Goal: Information Seeking & Learning: Learn about a topic

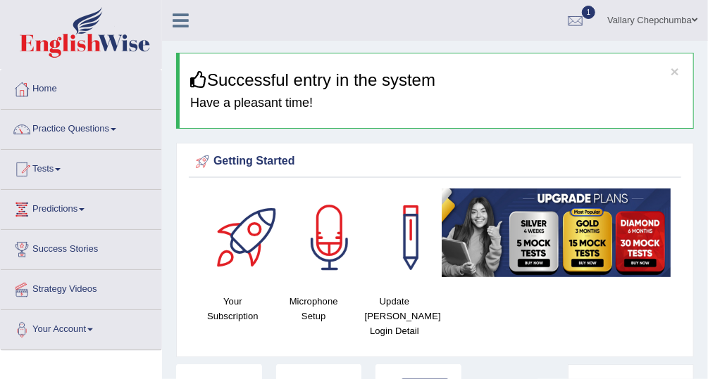
click at [572, 20] on div at bounding box center [575, 21] width 21 height 21
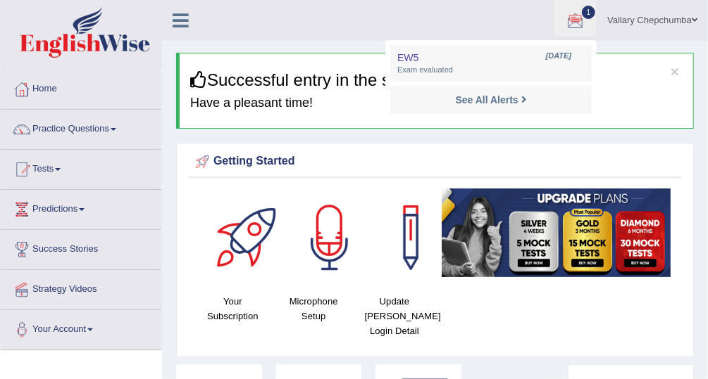
click at [84, 132] on link "Practice Questions" at bounding box center [81, 127] width 161 height 35
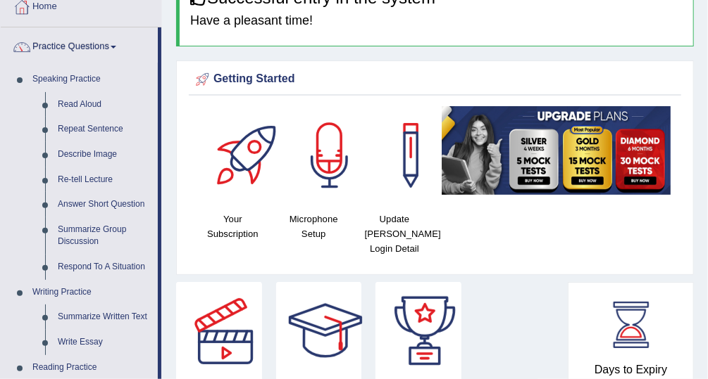
scroll to position [85, 0]
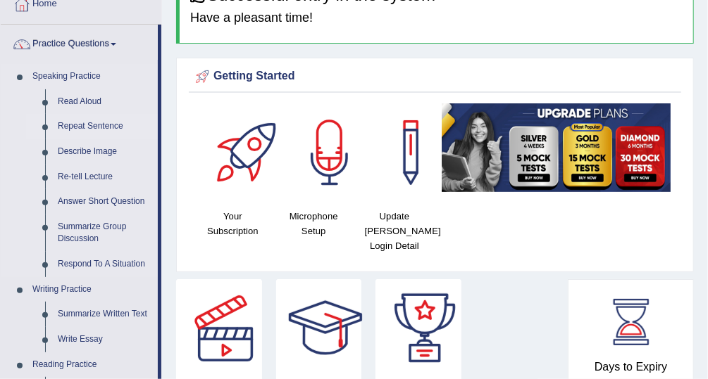
click at [82, 130] on link "Repeat Sentence" at bounding box center [104, 126] width 106 height 25
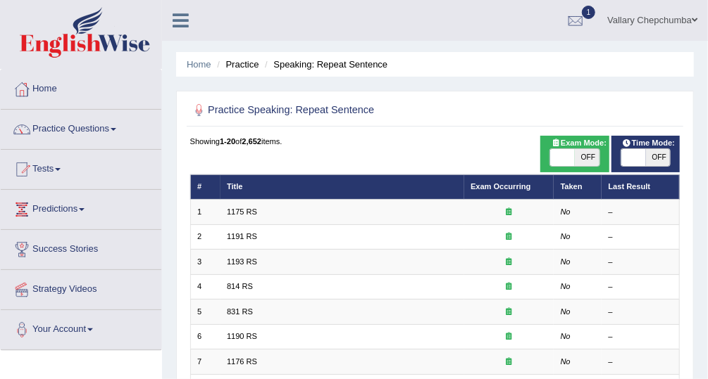
click at [582, 160] on span "OFF" at bounding box center [587, 157] width 25 height 17
checkbox input "true"
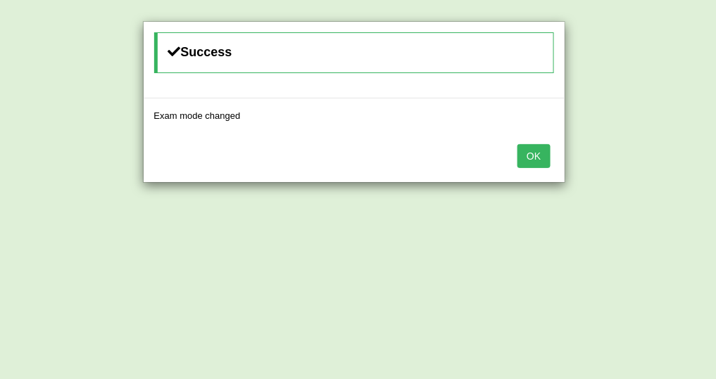
click at [542, 155] on button "OK" at bounding box center [533, 156] width 32 height 24
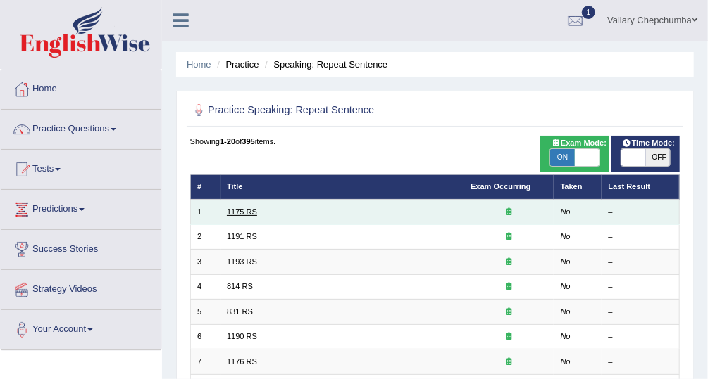
click at [238, 209] on link "1175 RS" at bounding box center [242, 212] width 30 height 8
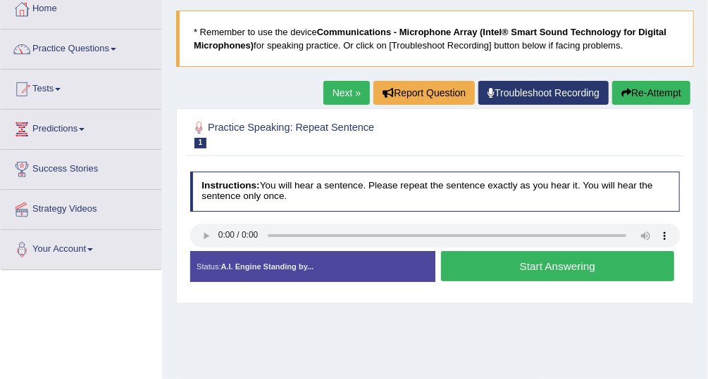
scroll to position [84, 0]
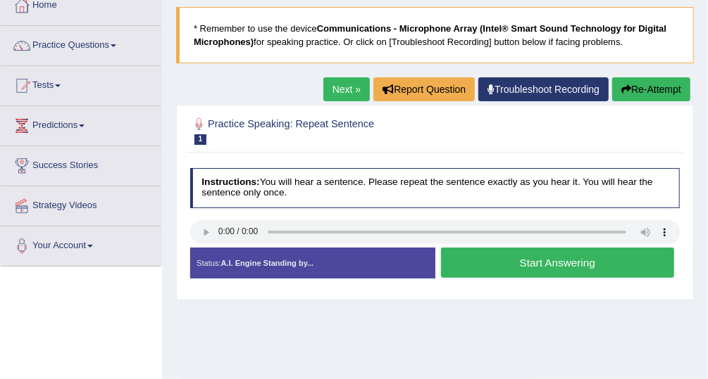
click at [570, 259] on button "Start Answering" at bounding box center [557, 263] width 233 height 30
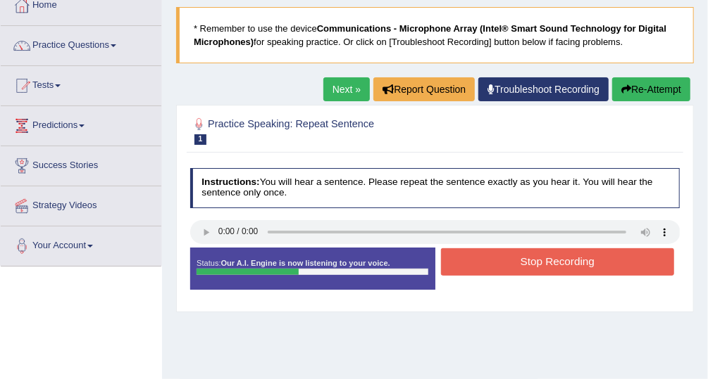
click at [617, 259] on button "Stop Recording" at bounding box center [557, 262] width 233 height 27
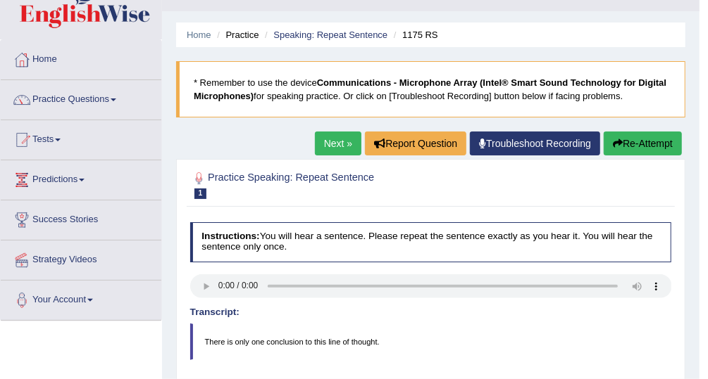
scroll to position [29, 0]
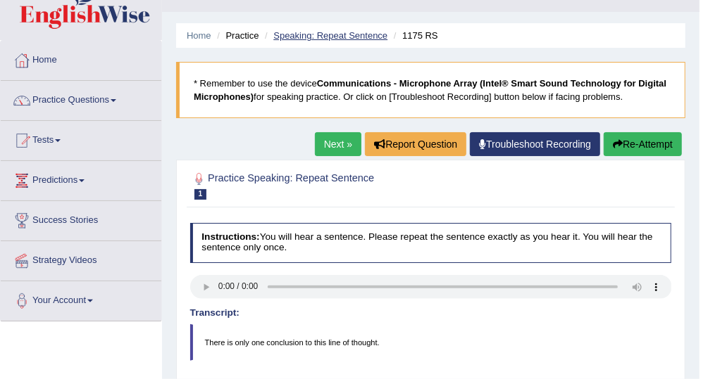
click at [356, 36] on link "Speaking: Repeat Sentence" at bounding box center [330, 35] width 114 height 11
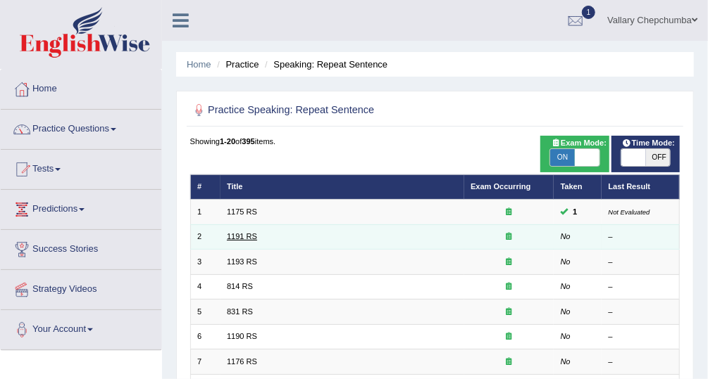
click at [234, 237] on link "1191 RS" at bounding box center [242, 236] width 30 height 8
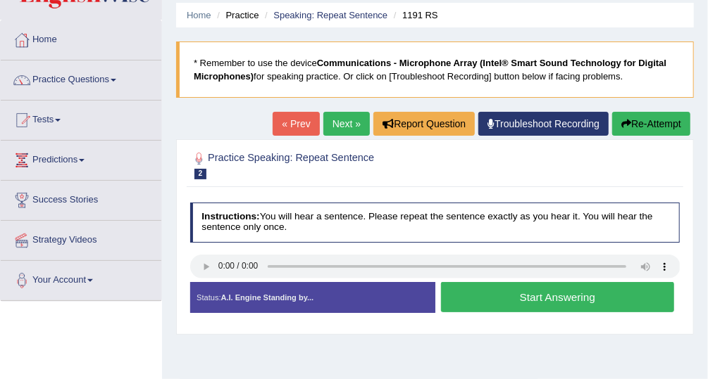
scroll to position [44, 0]
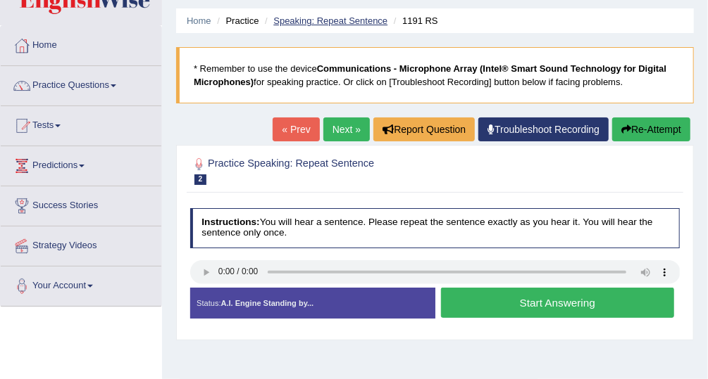
click at [327, 19] on link "Speaking: Repeat Sentence" at bounding box center [330, 20] width 114 height 11
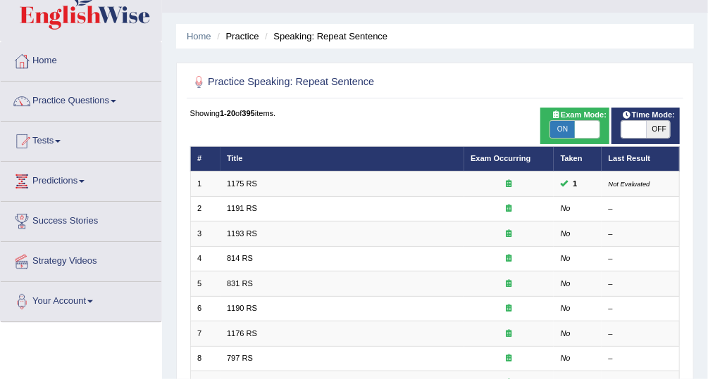
scroll to position [30, 0]
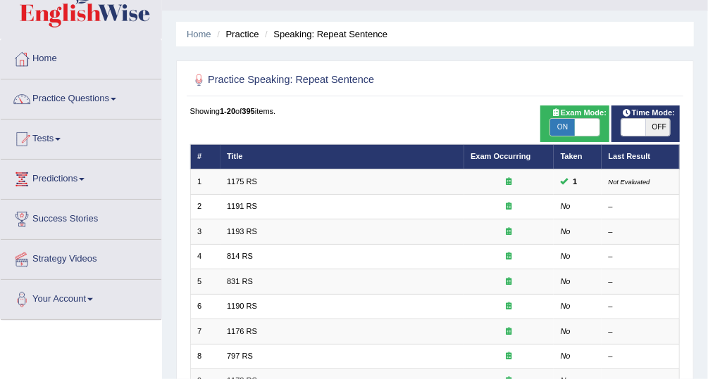
click at [237, 233] on link "1193 RS" at bounding box center [242, 231] width 30 height 8
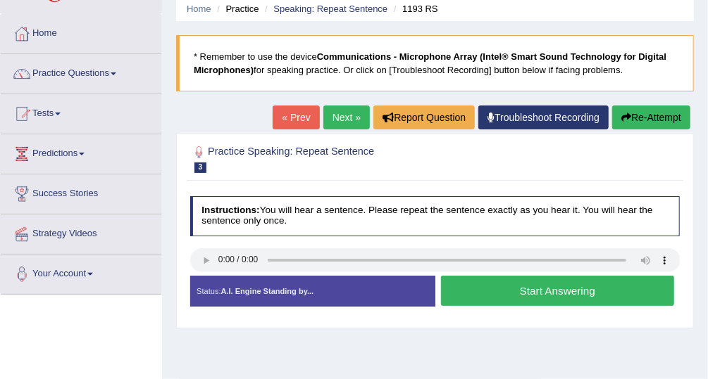
scroll to position [56, 0]
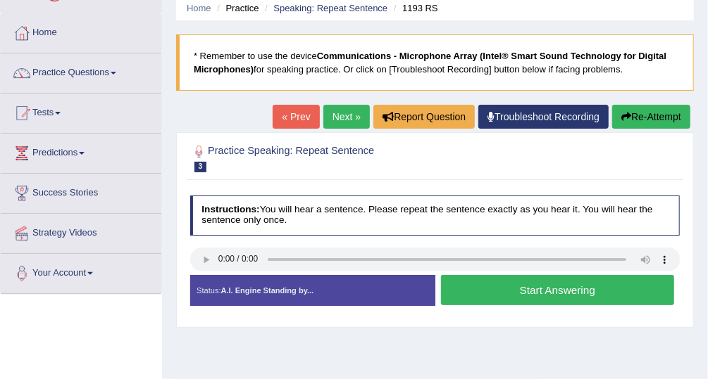
click at [532, 297] on button "Start Answering" at bounding box center [557, 290] width 233 height 30
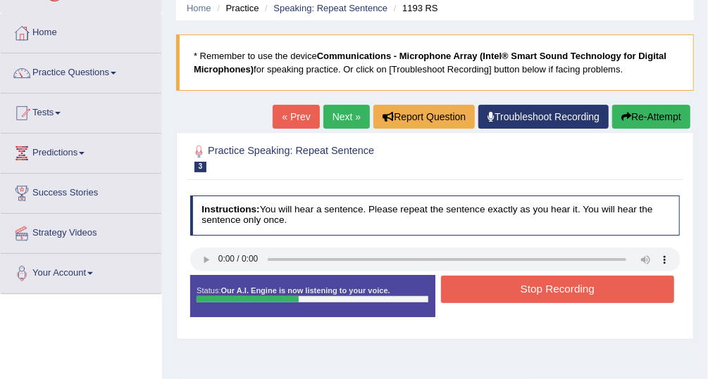
click at [608, 291] on button "Stop Recording" at bounding box center [557, 289] width 233 height 27
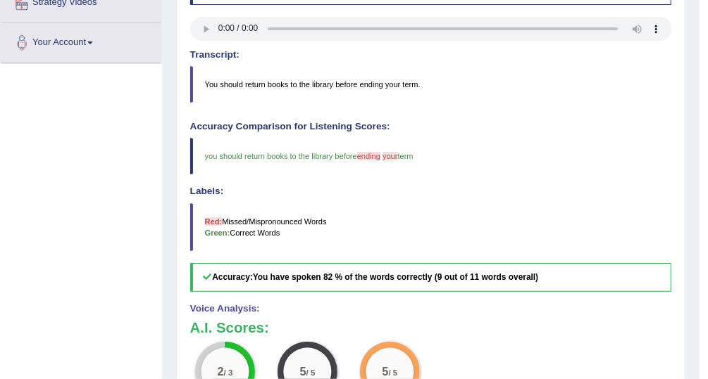
scroll to position [0, 0]
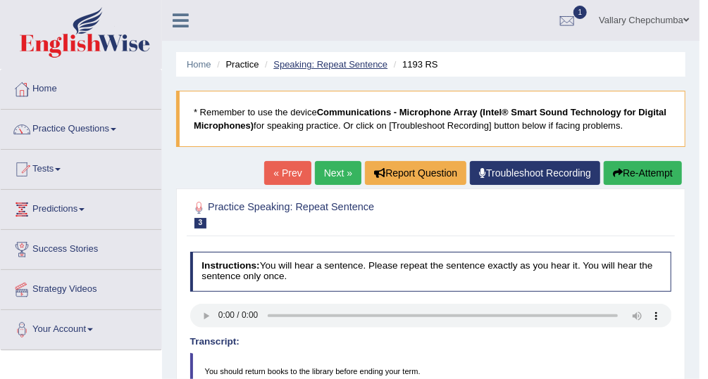
click at [317, 67] on link "Speaking: Repeat Sentence" at bounding box center [330, 64] width 114 height 11
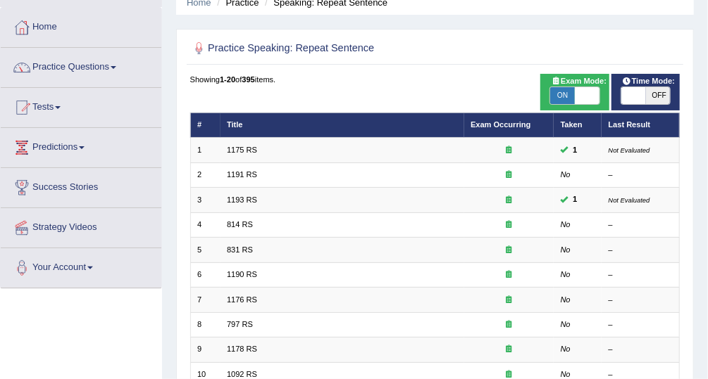
scroll to position [66, 0]
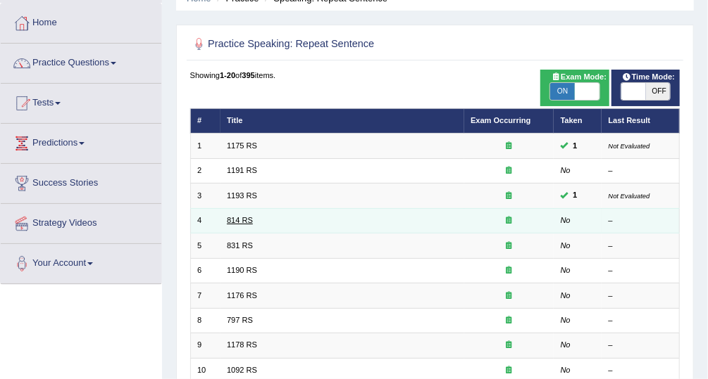
click at [234, 221] on link "814 RS" at bounding box center [240, 220] width 26 height 8
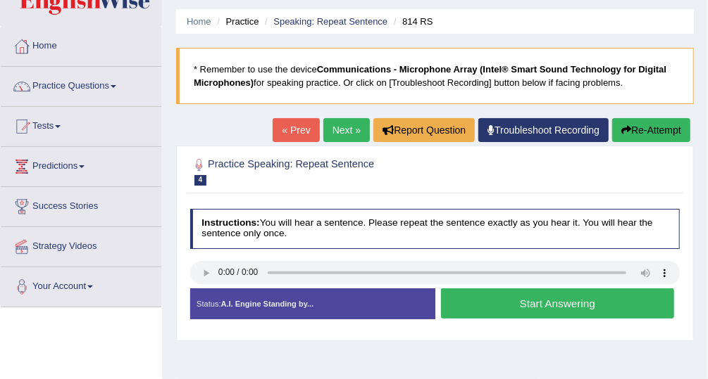
scroll to position [45, 0]
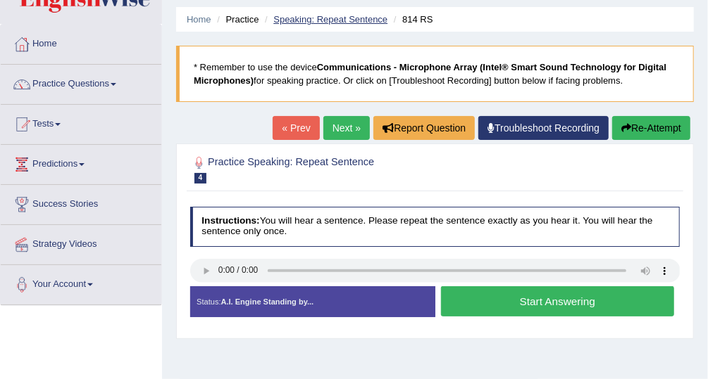
click at [321, 23] on link "Speaking: Repeat Sentence" at bounding box center [330, 19] width 114 height 11
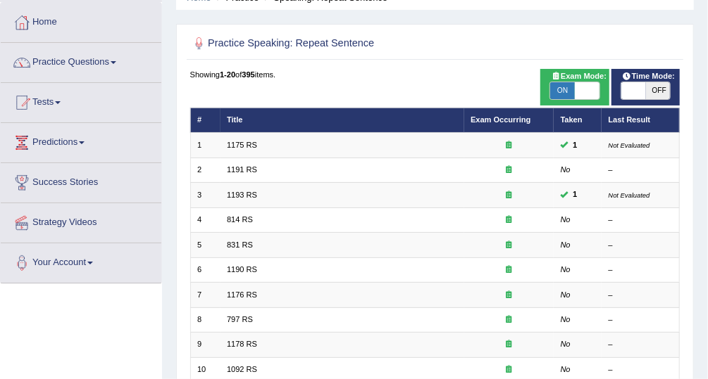
scroll to position [68, 0]
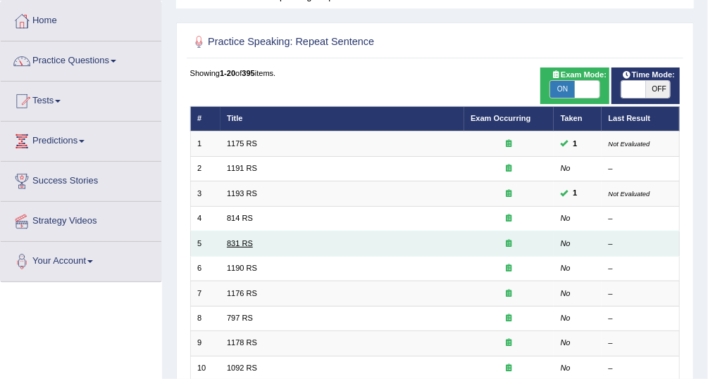
click at [234, 243] on link "831 RS" at bounding box center [240, 243] width 26 height 8
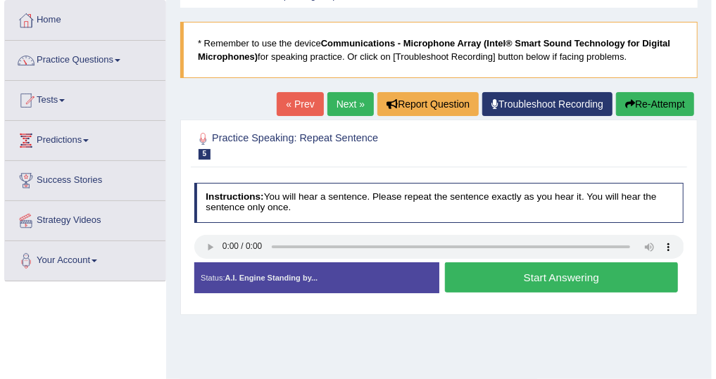
scroll to position [71, 0]
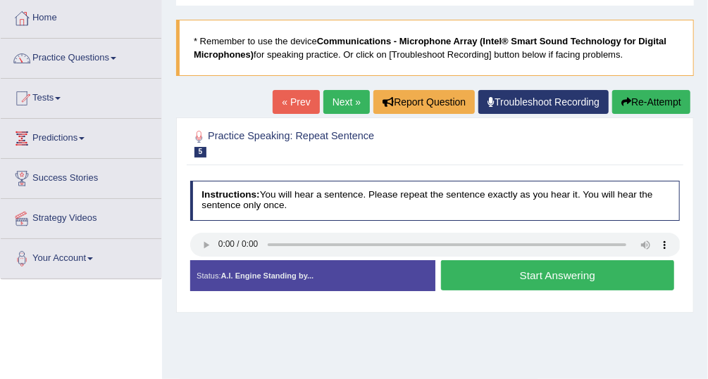
click at [531, 271] on button "Start Answering" at bounding box center [557, 276] width 233 height 30
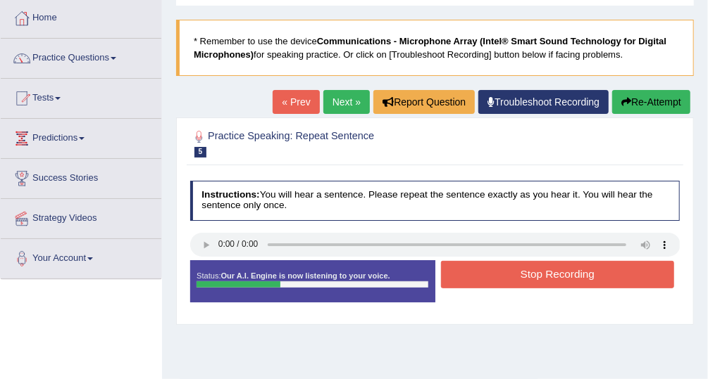
click at [565, 278] on button "Stop Recording" at bounding box center [557, 274] width 233 height 27
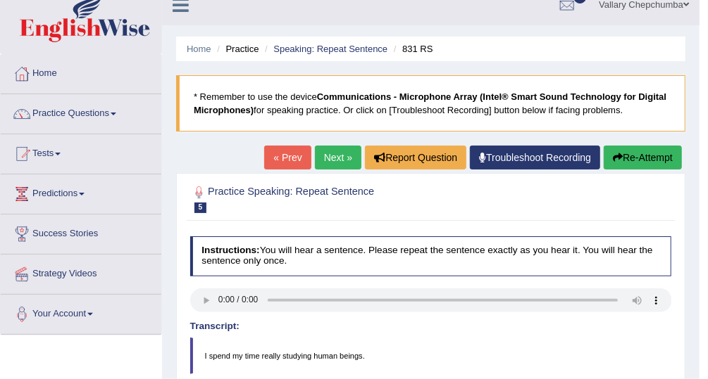
scroll to position [0, 0]
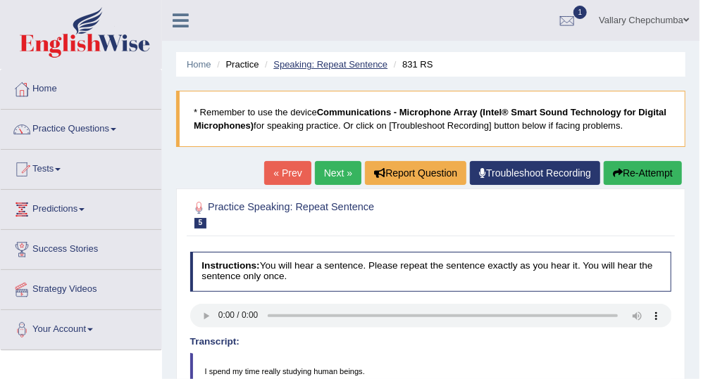
click at [372, 68] on link "Speaking: Repeat Sentence" at bounding box center [330, 64] width 114 height 11
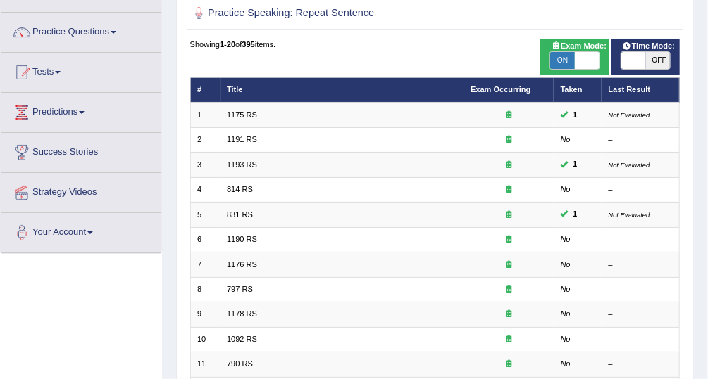
scroll to position [106, 0]
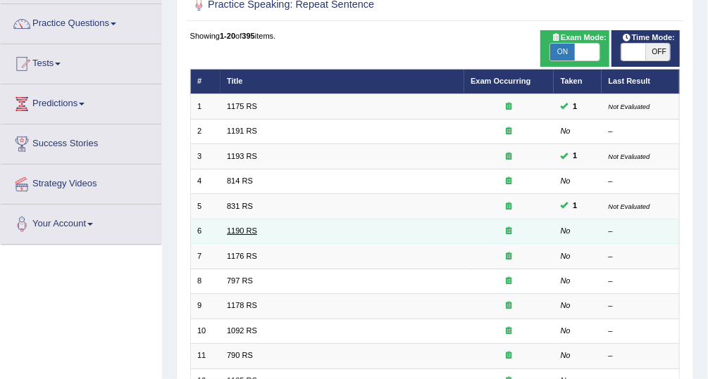
click at [233, 233] on link "1190 RS" at bounding box center [242, 231] width 30 height 8
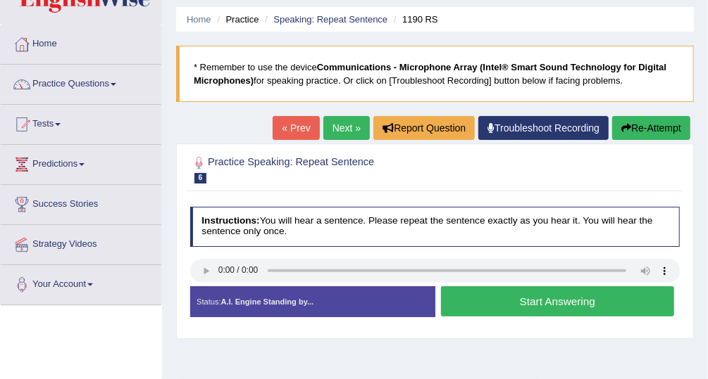
scroll to position [47, 0]
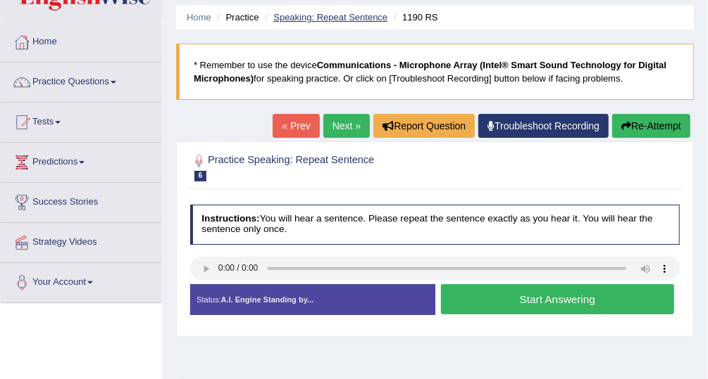
click at [321, 15] on link "Speaking: Repeat Sentence" at bounding box center [330, 17] width 114 height 11
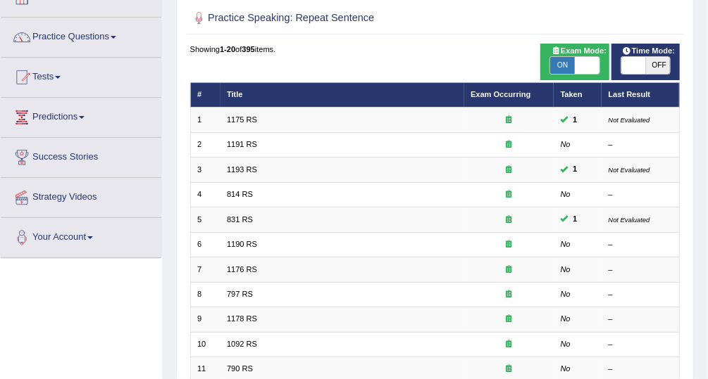
scroll to position [94, 0]
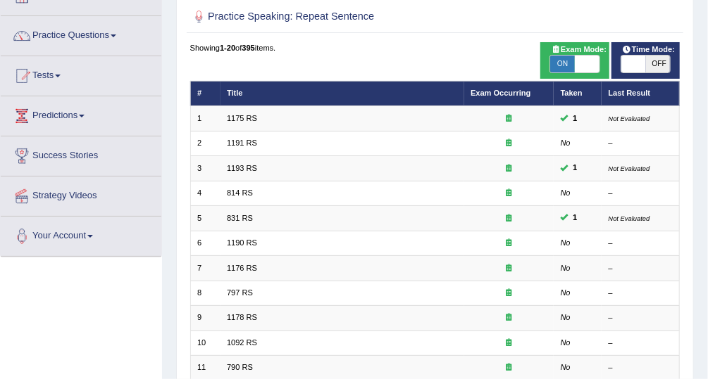
click at [239, 268] on link "1176 RS" at bounding box center [242, 268] width 30 height 8
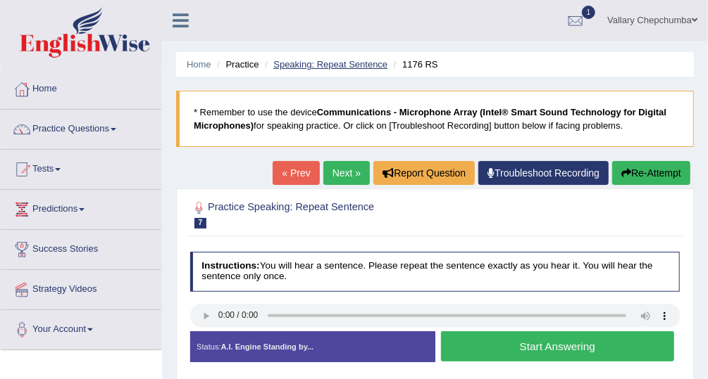
click at [316, 67] on link "Speaking: Repeat Sentence" at bounding box center [330, 64] width 114 height 11
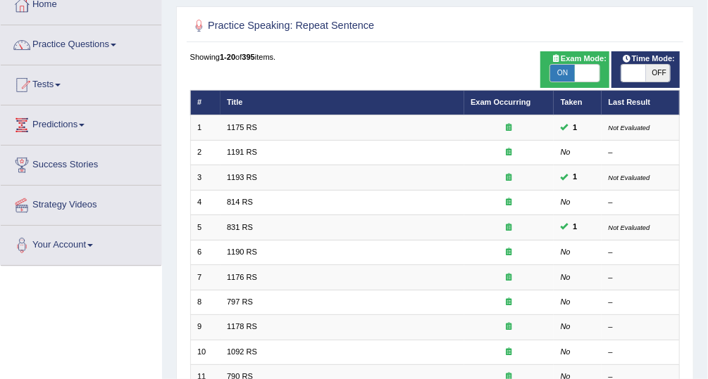
scroll to position [92, 0]
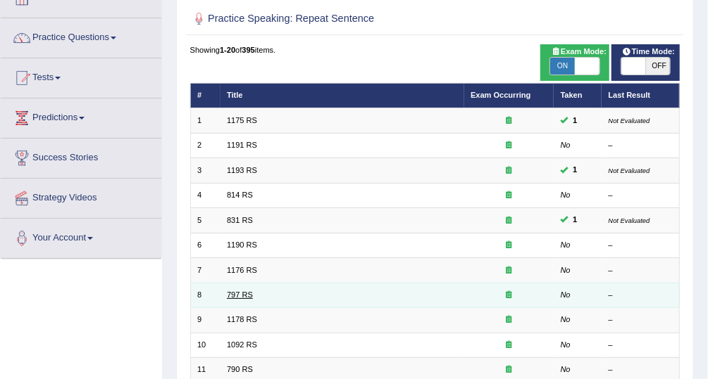
click at [234, 291] on link "797 RS" at bounding box center [240, 295] width 26 height 8
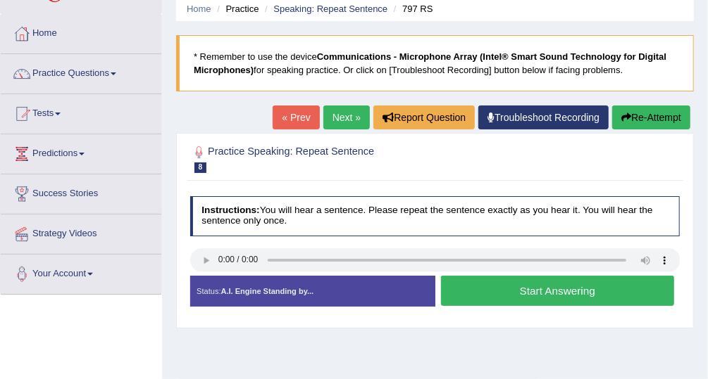
scroll to position [62, 0]
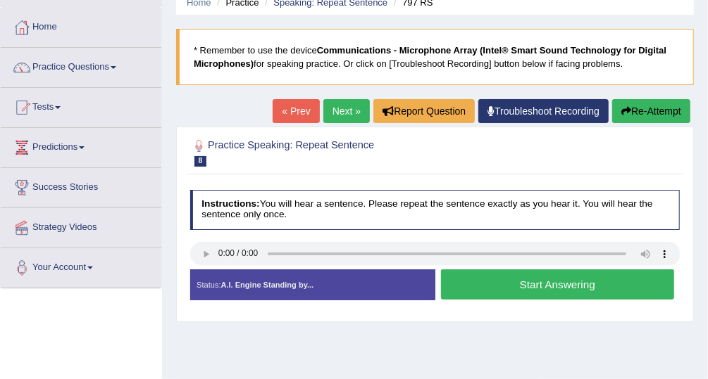
click at [517, 280] on button "Start Answering" at bounding box center [557, 285] width 233 height 30
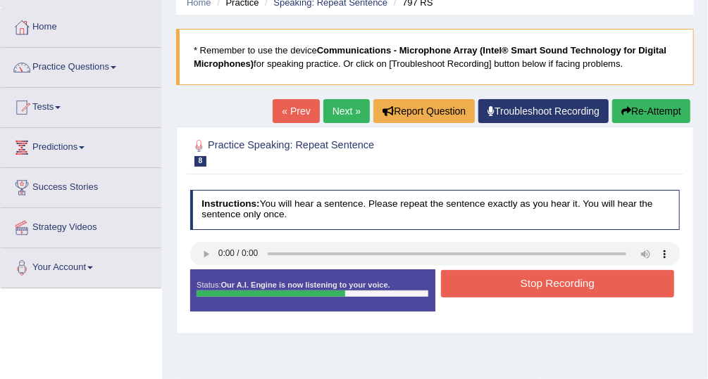
click at [559, 286] on button "Stop Recording" at bounding box center [557, 283] width 233 height 27
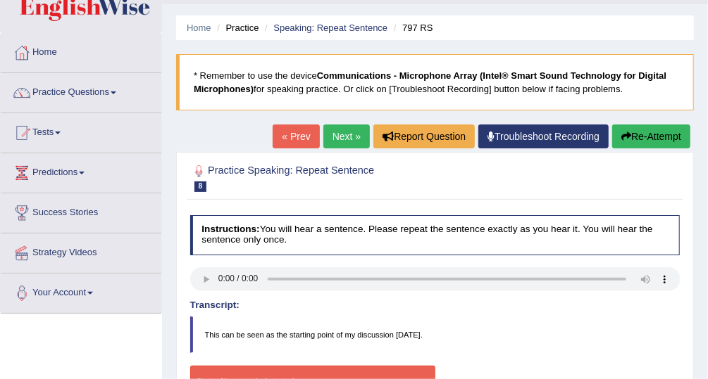
scroll to position [0, 0]
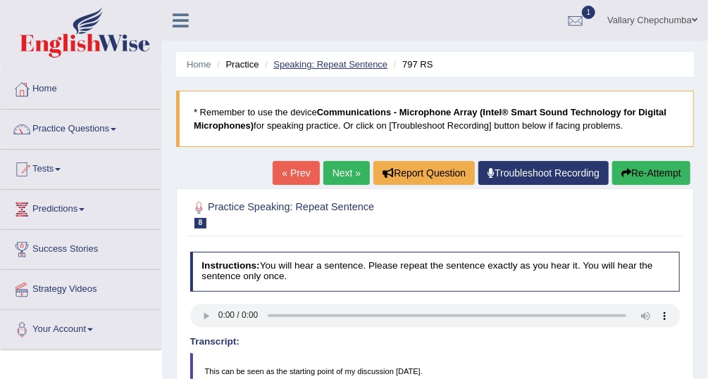
click at [322, 68] on link "Speaking: Repeat Sentence" at bounding box center [330, 64] width 114 height 11
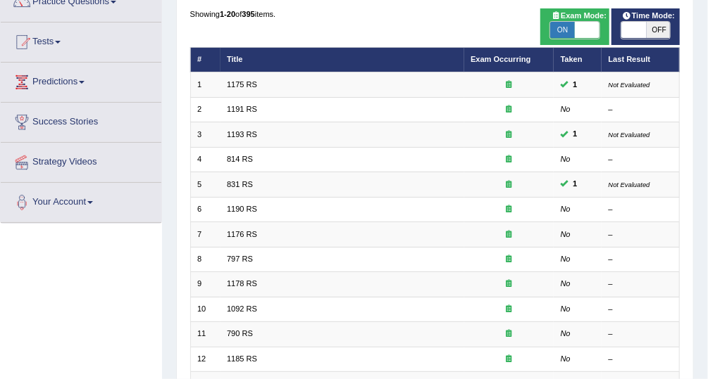
scroll to position [137, 0]
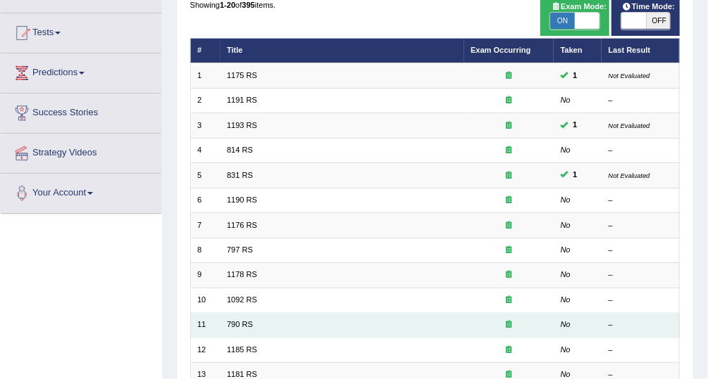
click at [667, 320] on div "–" at bounding box center [640, 325] width 64 height 11
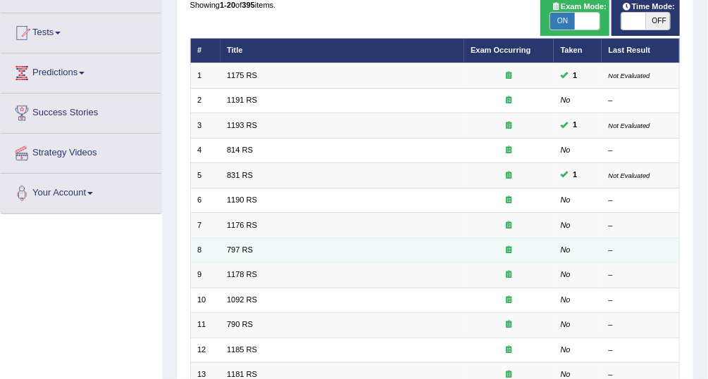
click at [228, 238] on td "797 RS" at bounding box center [342, 250] width 244 height 25
click at [234, 246] on link "797 RS" at bounding box center [240, 250] width 26 height 8
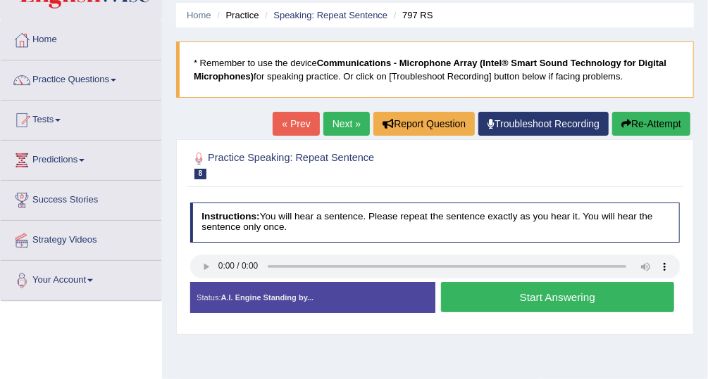
scroll to position [51, 0]
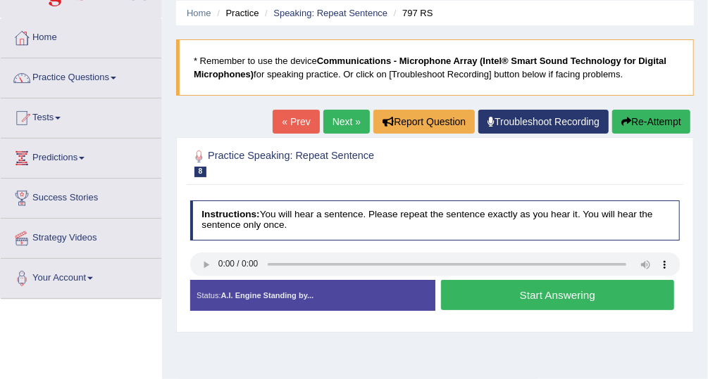
click at [549, 294] on button "Start Answering" at bounding box center [557, 295] width 233 height 30
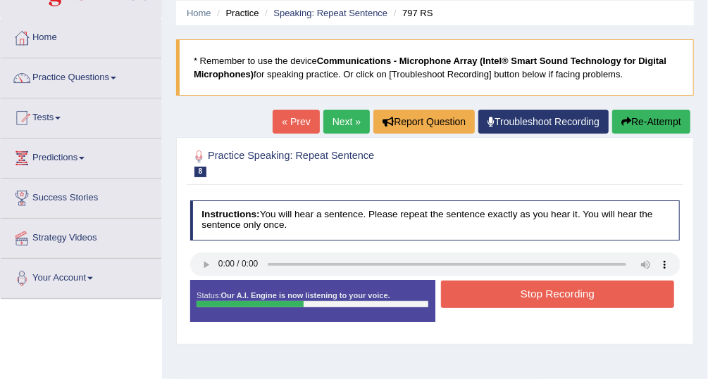
click at [548, 295] on button "Stop Recording" at bounding box center [557, 294] width 233 height 27
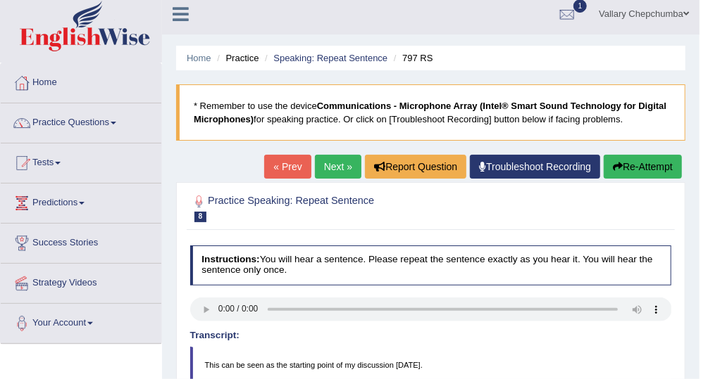
scroll to position [0, 0]
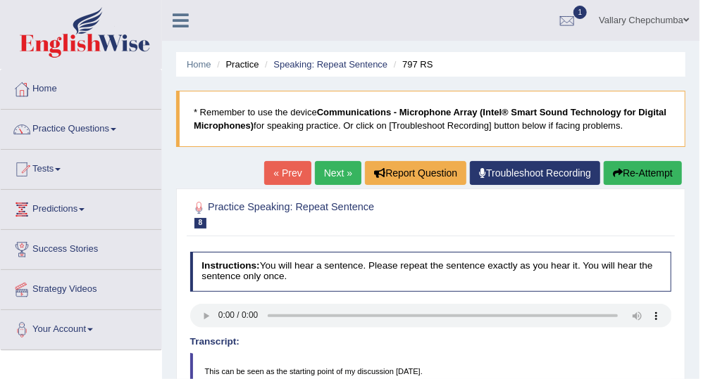
click at [243, 67] on li "Practice" at bounding box center [235, 64] width 45 height 13
click at [246, 66] on li "Practice" at bounding box center [235, 64] width 45 height 13
click at [99, 127] on link "Practice Questions" at bounding box center [81, 127] width 161 height 35
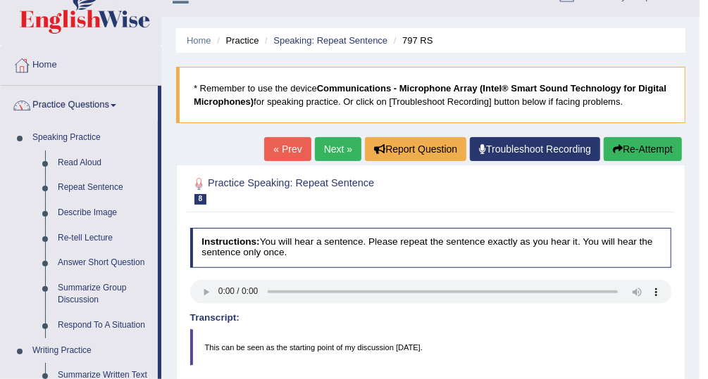
scroll to position [25, 0]
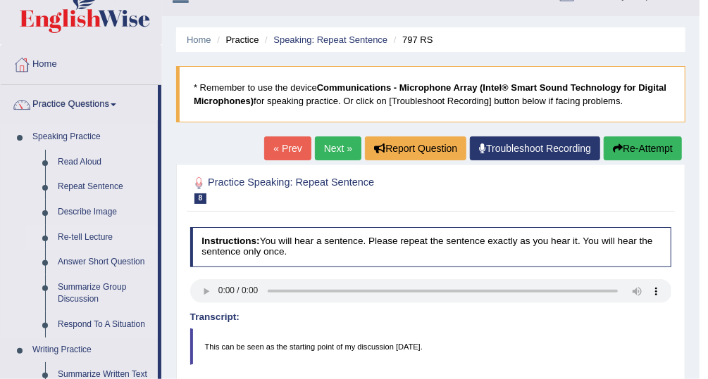
click at [97, 239] on link "Re-tell Lecture" at bounding box center [104, 237] width 106 height 25
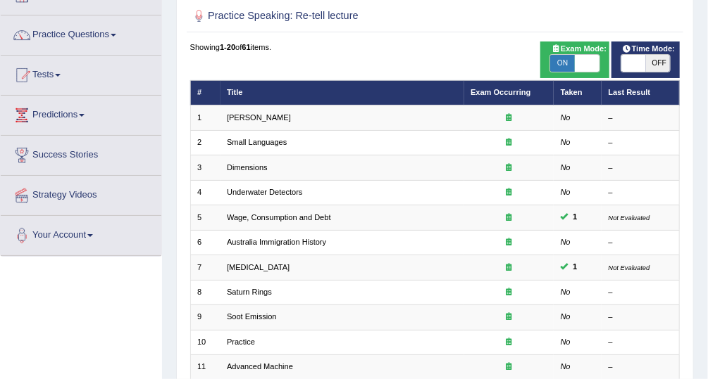
scroll to position [94, 0]
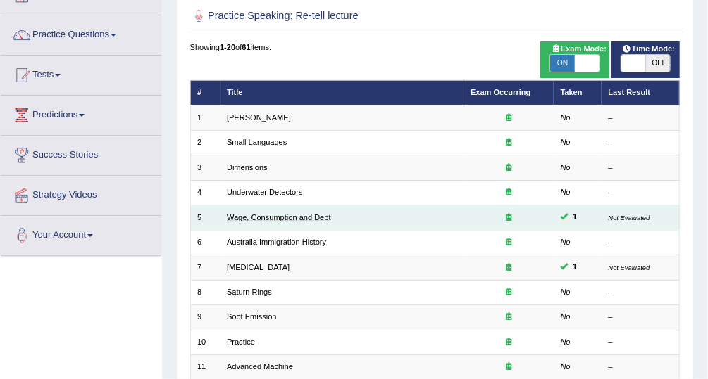
click at [311, 218] on link "Wage, Consumption and Debt" at bounding box center [279, 217] width 104 height 8
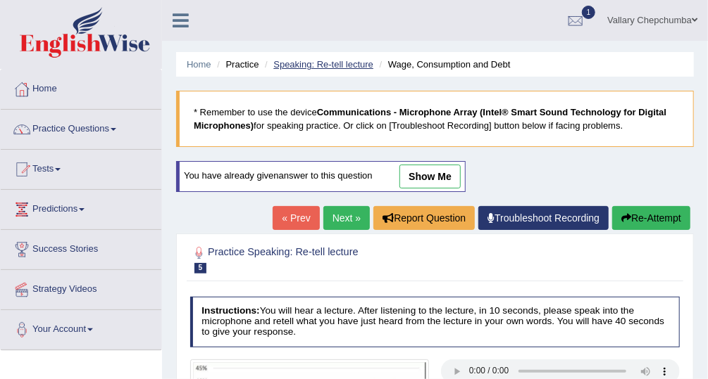
click at [338, 61] on link "Speaking: Re-tell lecture" at bounding box center [323, 64] width 100 height 11
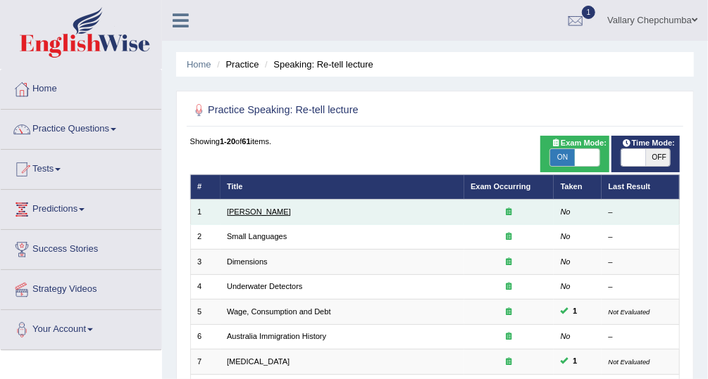
click at [245, 214] on link "[PERSON_NAME]" at bounding box center [259, 212] width 64 height 8
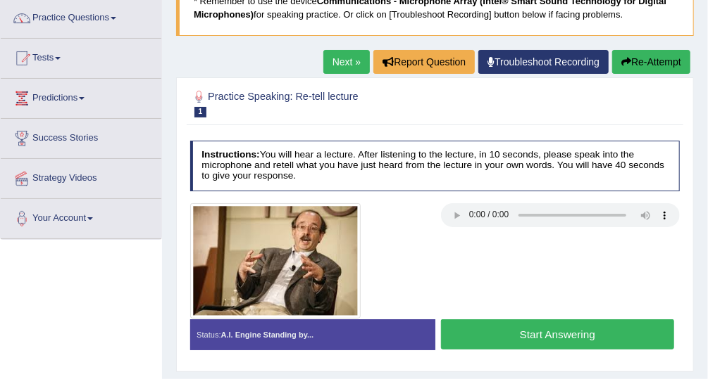
scroll to position [101, 0]
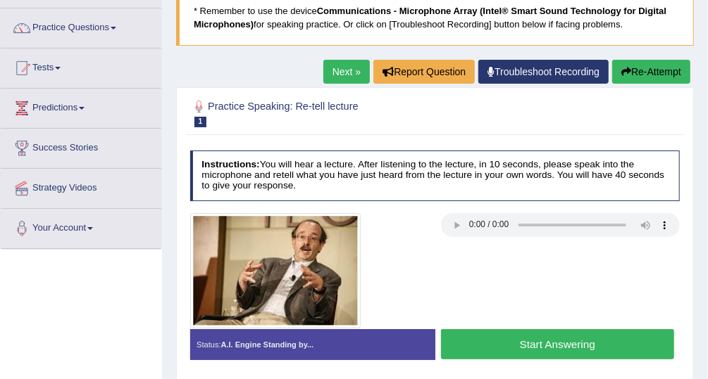
click at [555, 343] on button "Start Answering" at bounding box center [557, 345] width 233 height 30
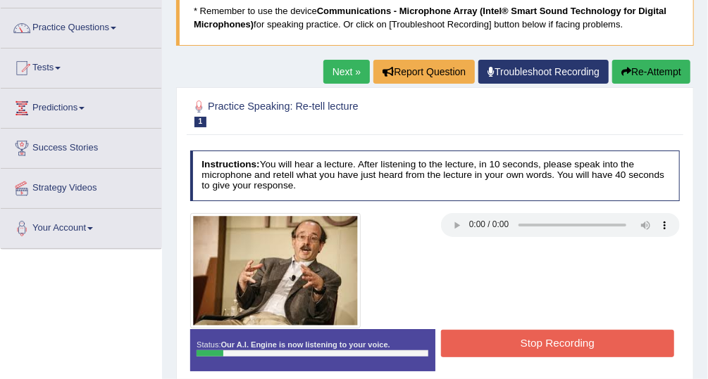
click at [539, 349] on button "Stop Recording" at bounding box center [557, 343] width 233 height 27
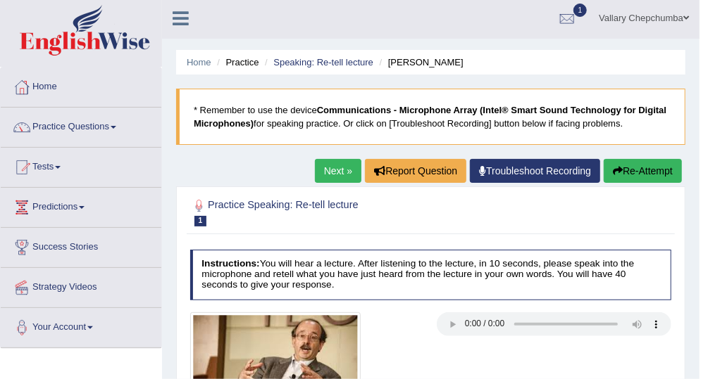
scroll to position [0, 0]
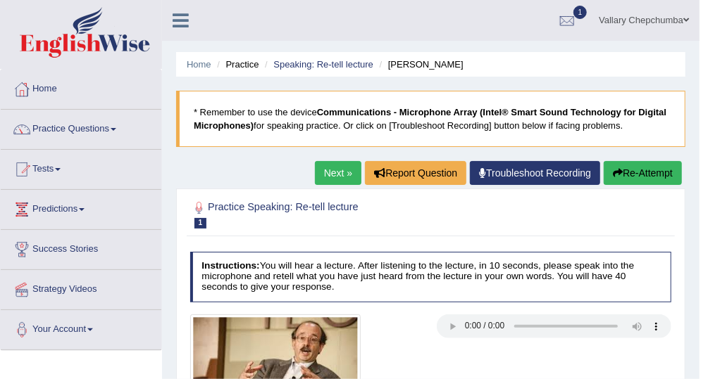
click at [621, 174] on button "Re-Attempt" at bounding box center [642, 173] width 78 height 24
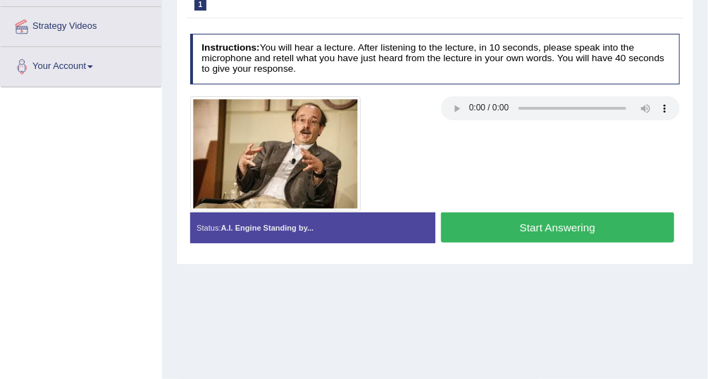
scroll to position [265, 0]
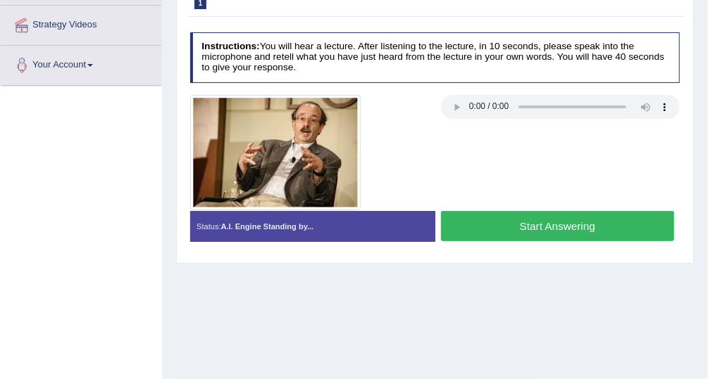
click at [567, 222] on button "Start Answering" at bounding box center [557, 226] width 233 height 30
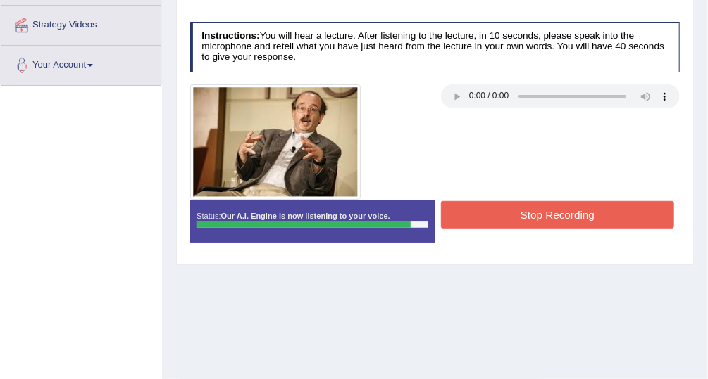
click at [567, 215] on button "Stop Recording" at bounding box center [557, 214] width 233 height 27
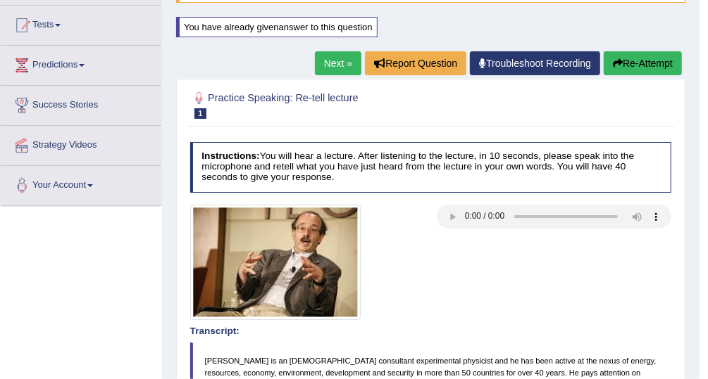
scroll to position [0, 0]
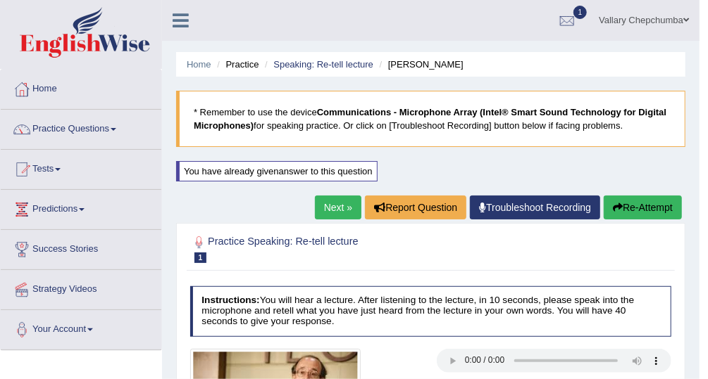
click at [51, 174] on link "Tests" at bounding box center [81, 167] width 161 height 35
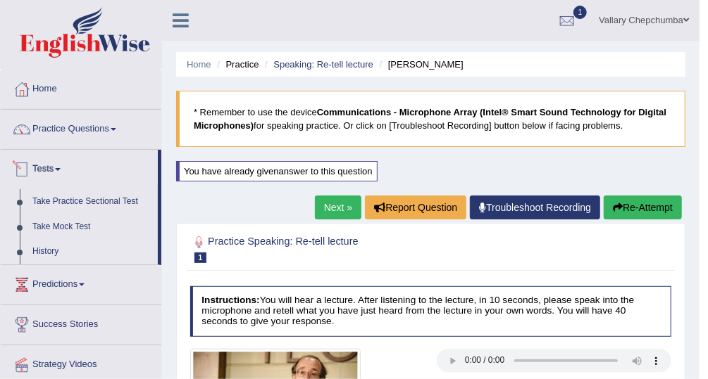
click at [75, 251] on link "History" at bounding box center [92, 251] width 132 height 25
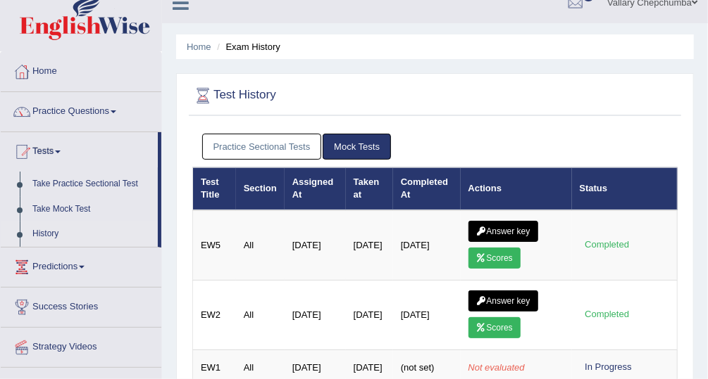
scroll to position [49, 0]
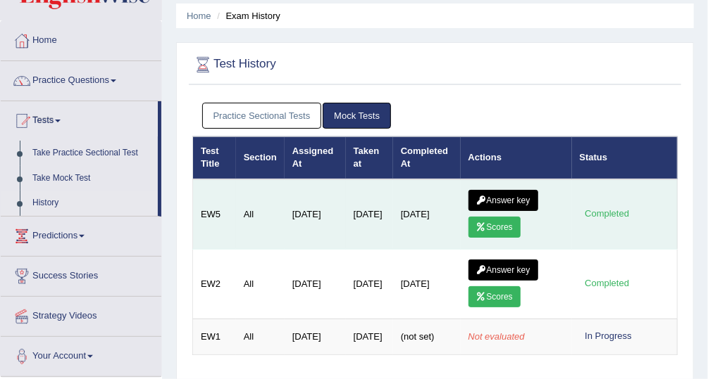
click at [494, 228] on link "Scores" at bounding box center [494, 227] width 52 height 21
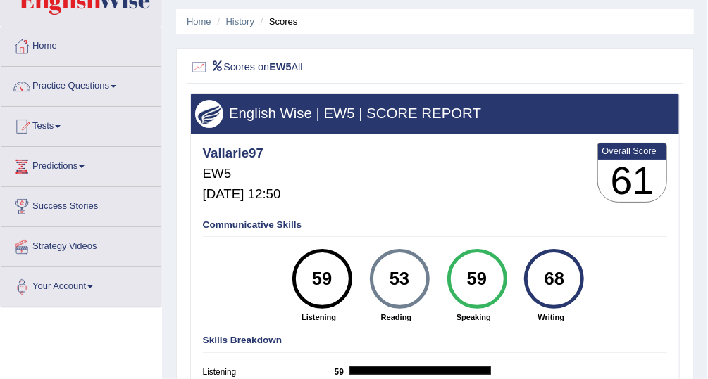
scroll to position [35, 0]
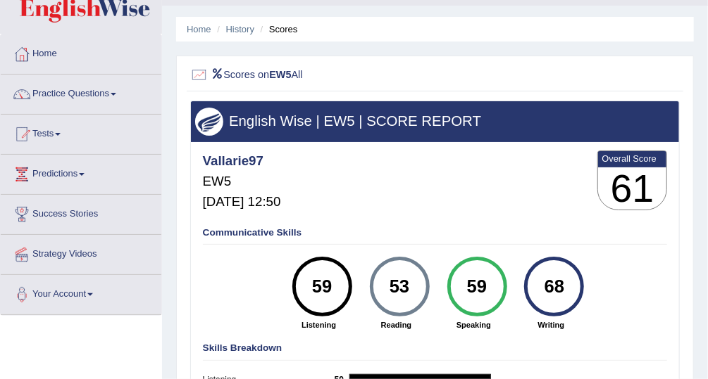
click at [280, 26] on li "Scores" at bounding box center [277, 29] width 41 height 13
click at [249, 34] on link "History" at bounding box center [240, 29] width 28 height 11
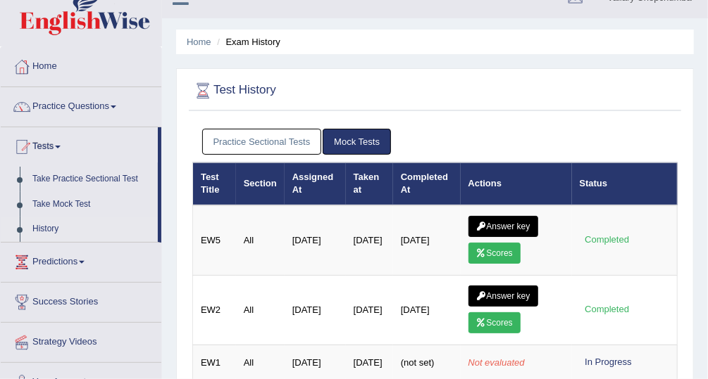
scroll to position [23, 0]
click at [270, 227] on td "All" at bounding box center [260, 241] width 49 height 70
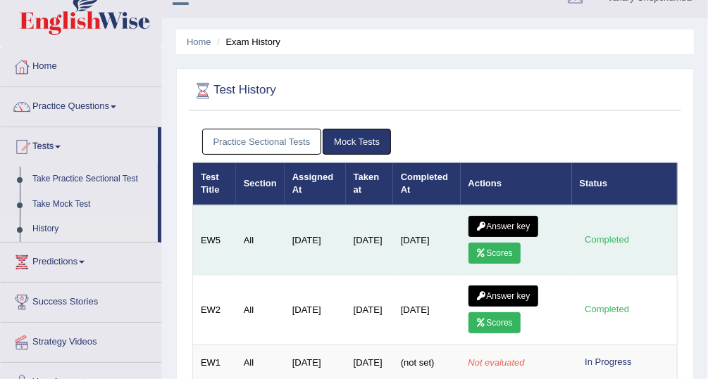
scroll to position [29, 0]
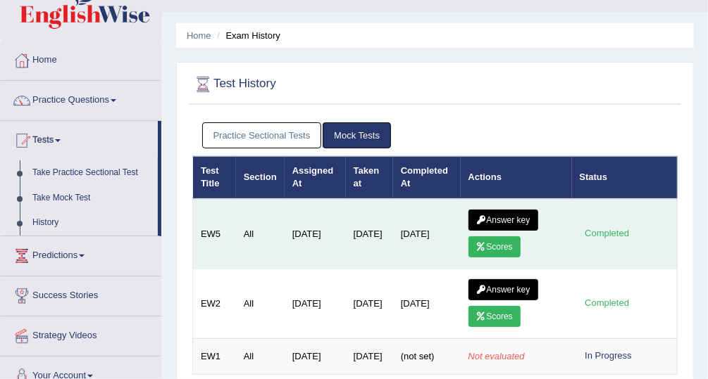
click at [478, 216] on icon at bounding box center [481, 220] width 11 height 8
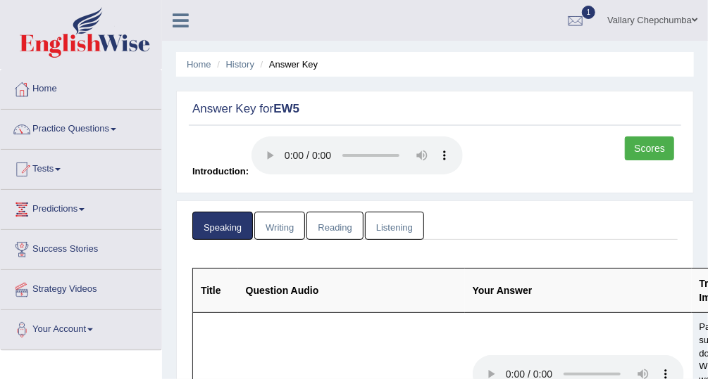
click at [334, 225] on link "Reading" at bounding box center [334, 226] width 56 height 29
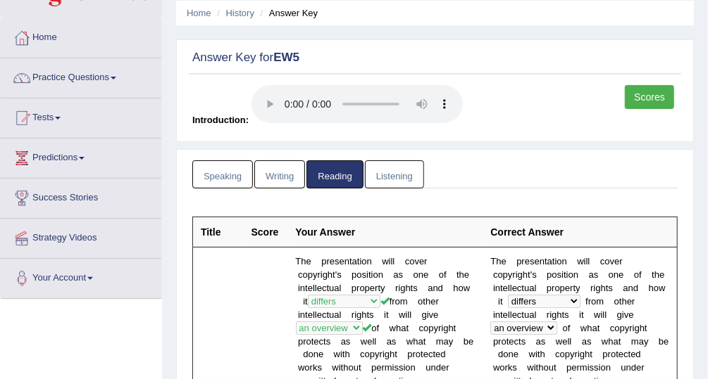
scroll to position [53, 0]
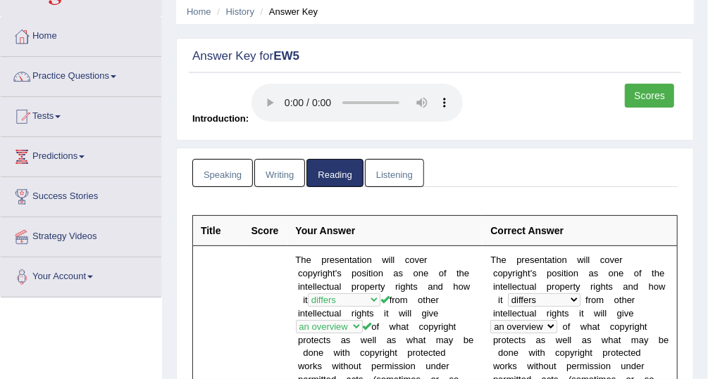
click at [391, 180] on link "Listening" at bounding box center [394, 173] width 59 height 29
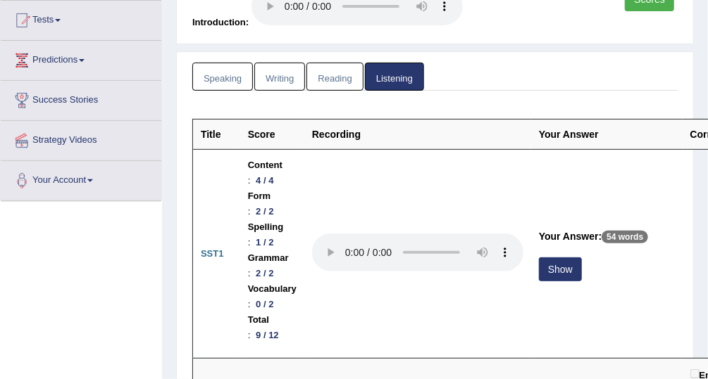
scroll to position [0, 0]
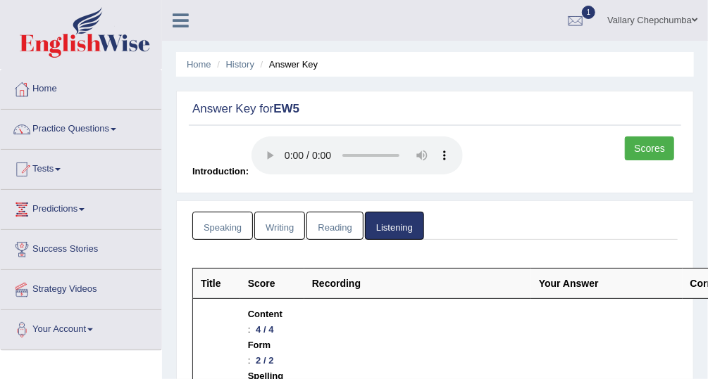
click at [327, 233] on link "Reading" at bounding box center [334, 226] width 56 height 29
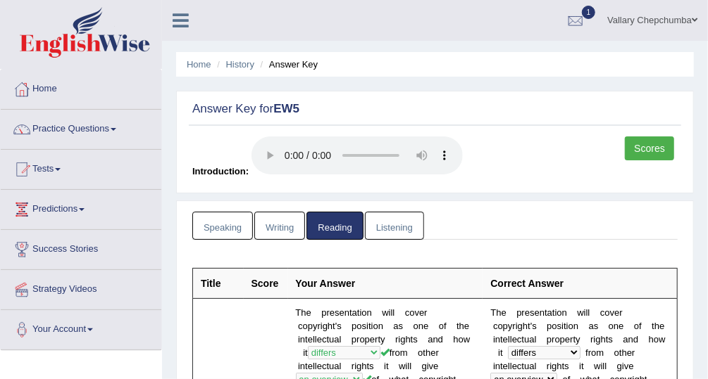
click at [268, 232] on link "Writing" at bounding box center [279, 226] width 51 height 29
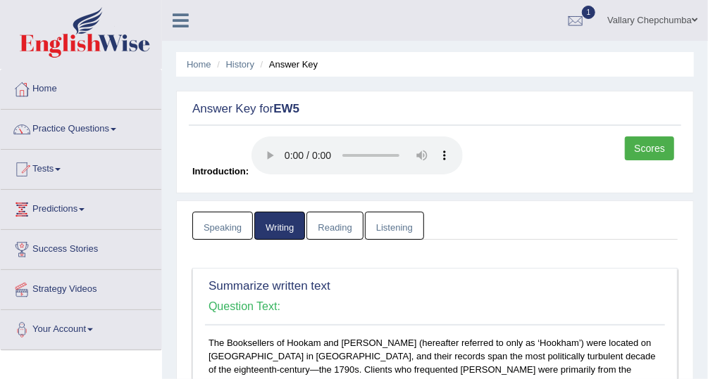
click at [48, 132] on link "Practice Questions" at bounding box center [81, 127] width 161 height 35
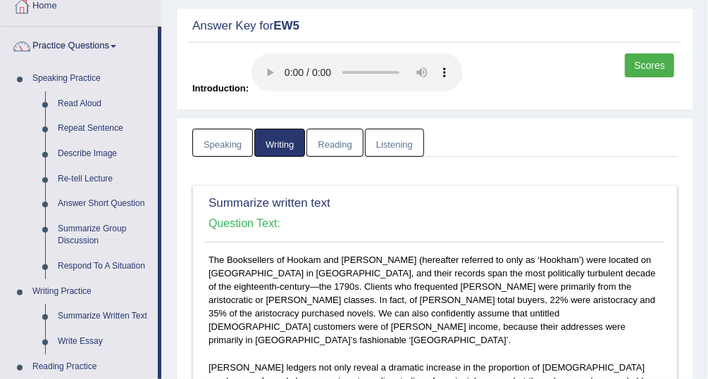
scroll to position [71, 0]
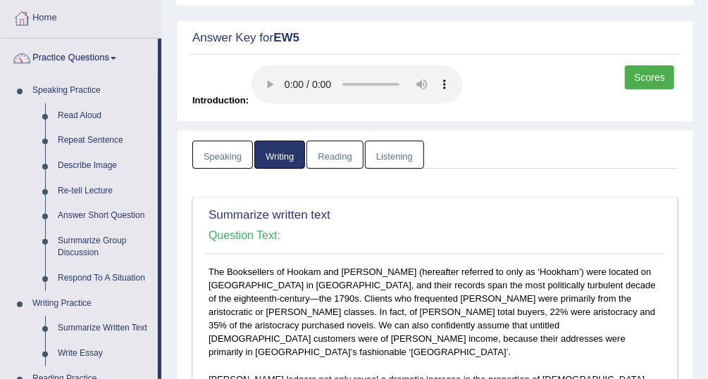
click at [384, 159] on link "Listening" at bounding box center [394, 155] width 59 height 29
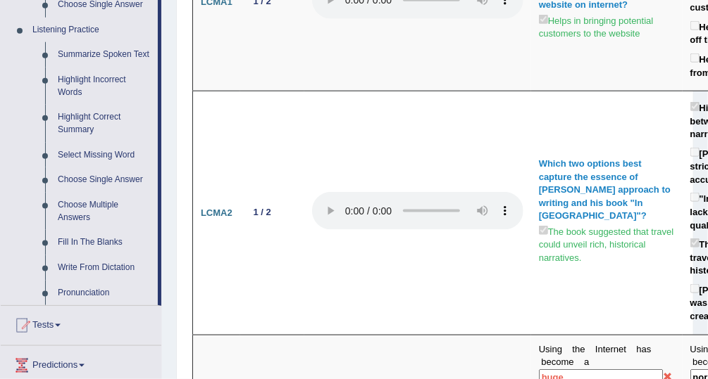
scroll to position [594, 0]
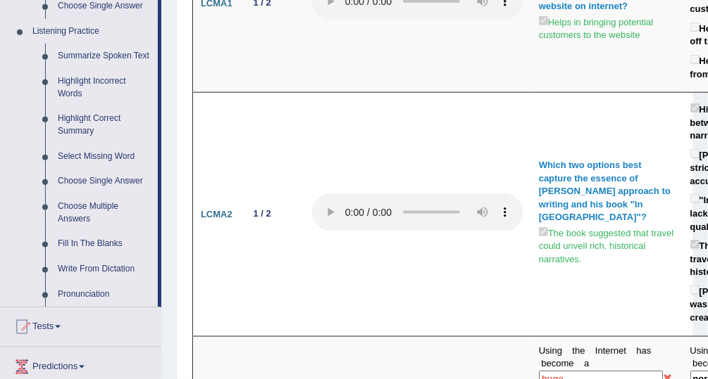
click at [55, 36] on link "Listening Practice" at bounding box center [92, 31] width 132 height 25
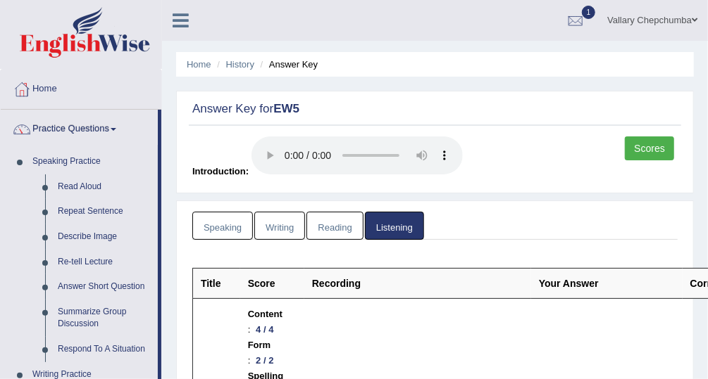
scroll to position [10, 0]
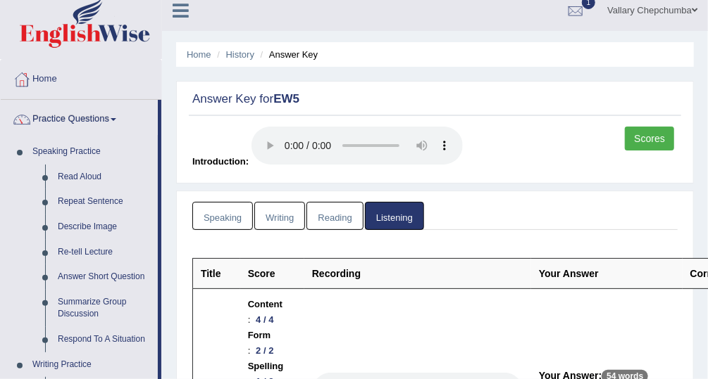
click at [389, 220] on link "Listening" at bounding box center [394, 216] width 59 height 29
click at [637, 137] on link "Scores" at bounding box center [649, 139] width 49 height 24
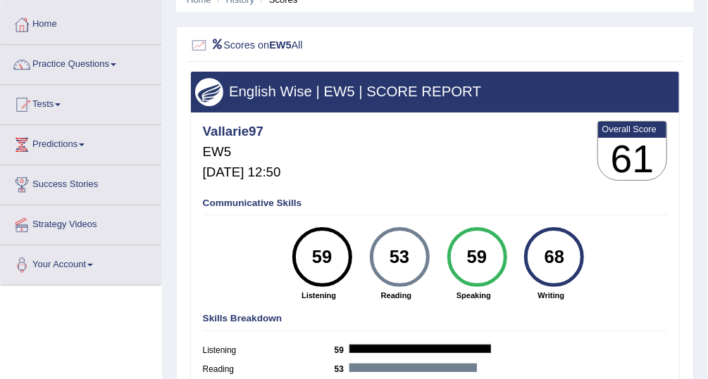
scroll to position [71, 0]
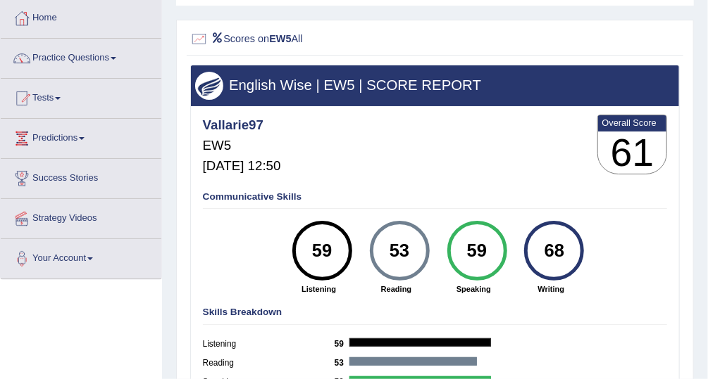
click at [31, 101] on div at bounding box center [21, 98] width 21 height 21
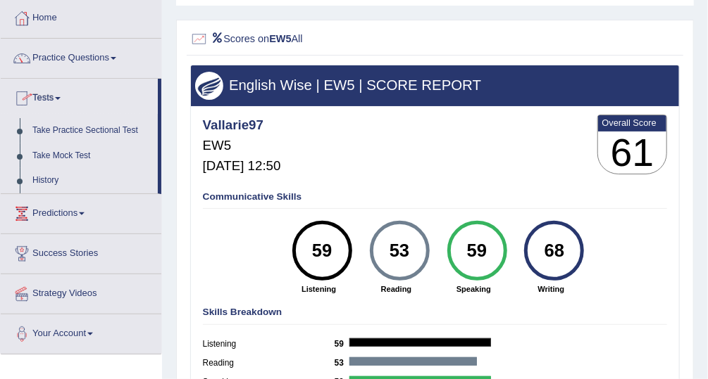
click at [48, 64] on link "Practice Questions" at bounding box center [81, 56] width 161 height 35
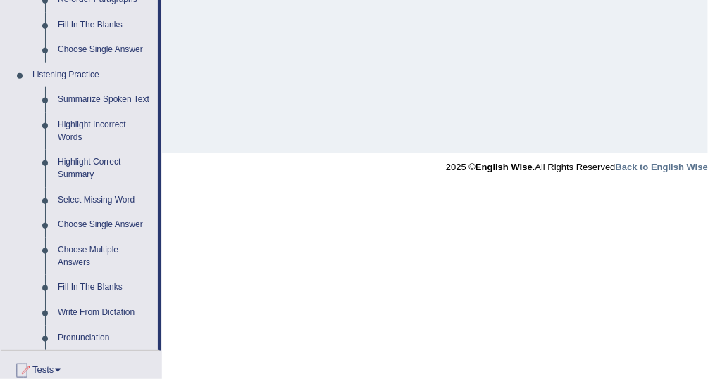
scroll to position [550, 0]
click at [89, 107] on link "Summarize Spoken Text" at bounding box center [104, 100] width 106 height 25
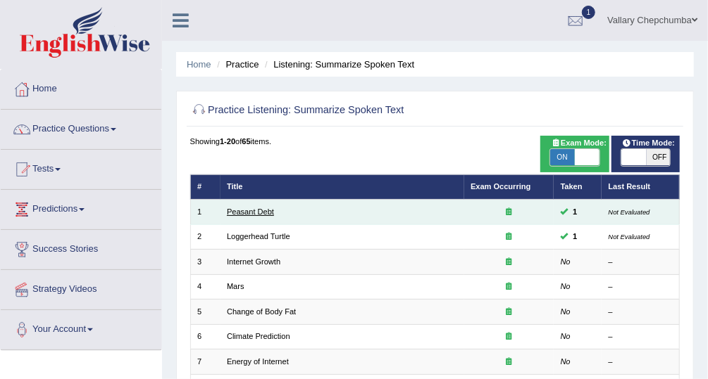
click at [246, 213] on link "Peasant Debt" at bounding box center [250, 212] width 47 height 8
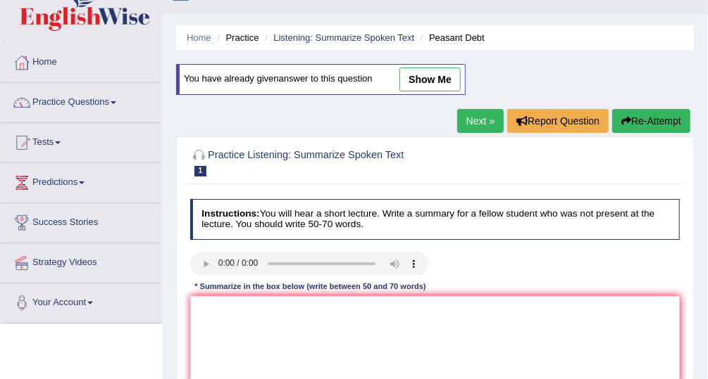
scroll to position [25, 0]
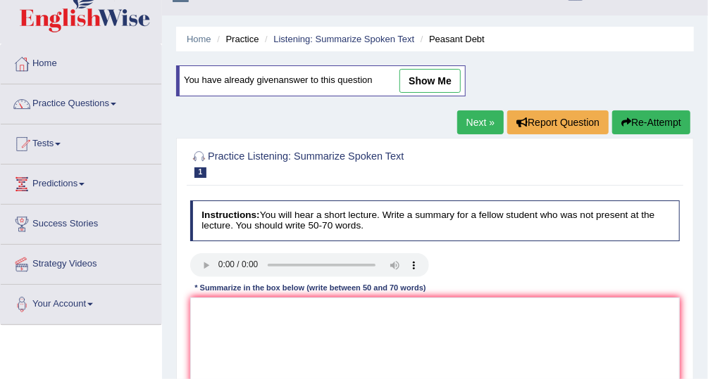
click at [425, 85] on link "show me" at bounding box center [429, 81] width 61 height 24
type textarea "The speaker provided a comprehensive overview of how India seeds has been destr…"
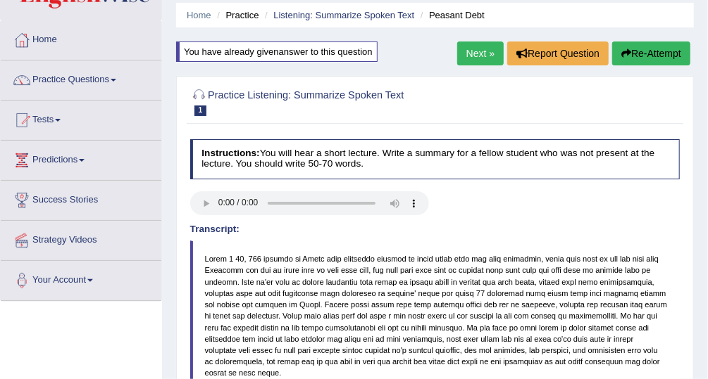
scroll to position [0, 0]
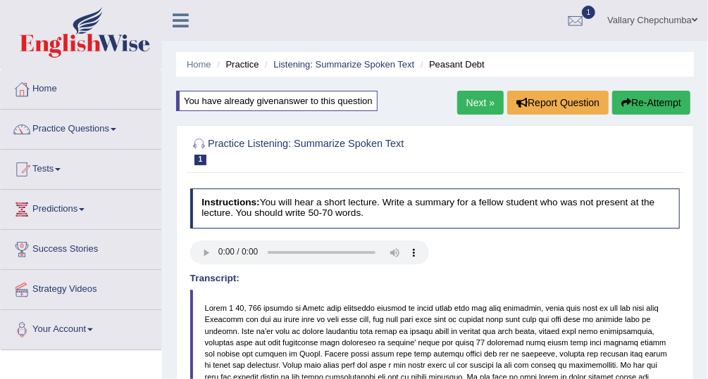
click at [56, 177] on link "Tests" at bounding box center [81, 167] width 161 height 35
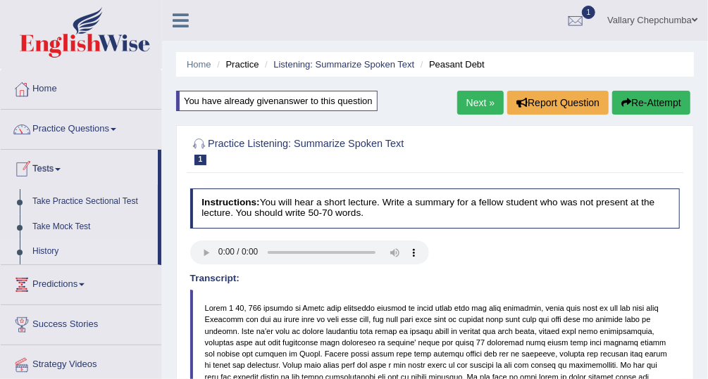
click at [64, 256] on link "History" at bounding box center [92, 251] width 132 height 25
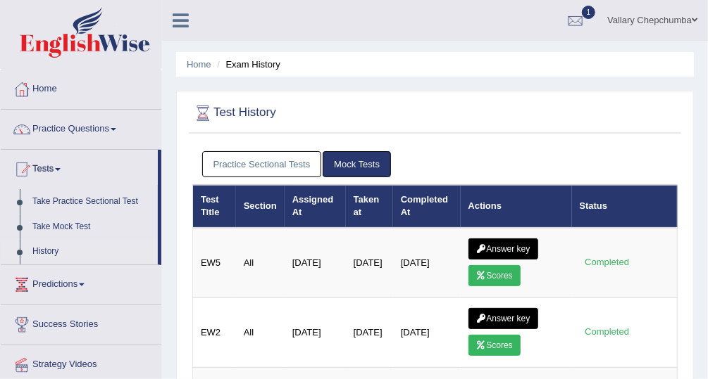
click at [241, 172] on link "Practice Sectional Tests" at bounding box center [262, 164] width 120 height 26
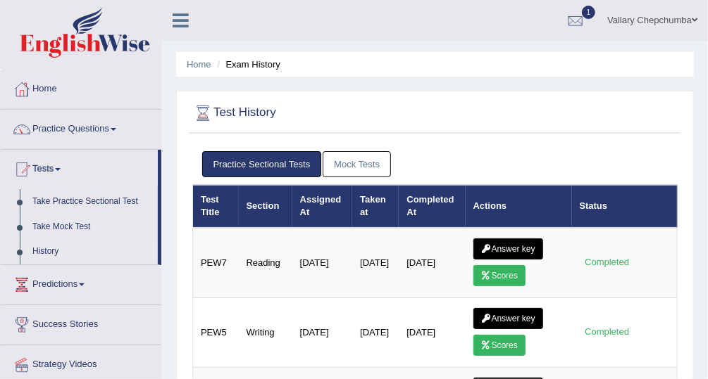
click at [79, 127] on link "Practice Questions" at bounding box center [81, 127] width 161 height 35
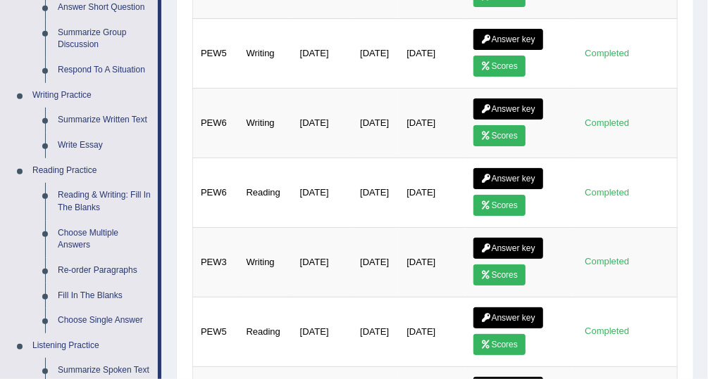
scroll to position [282, 0]
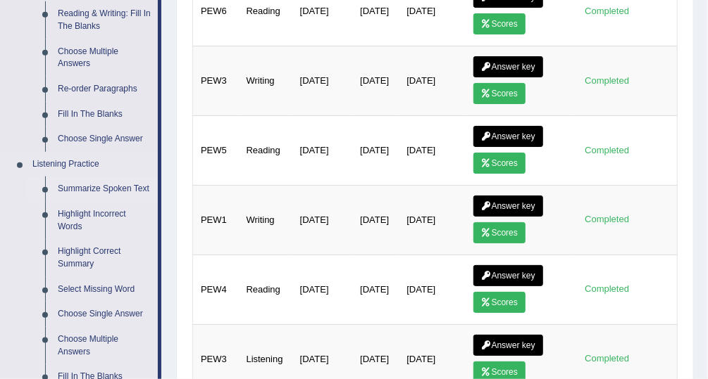
click at [70, 193] on link "Summarize Spoken Text" at bounding box center [104, 189] width 106 height 25
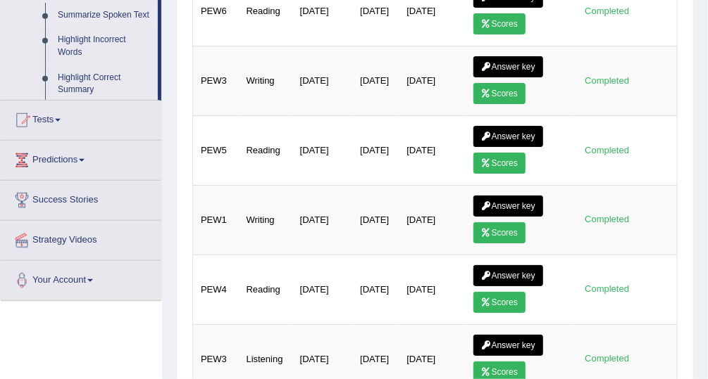
scroll to position [172, 0]
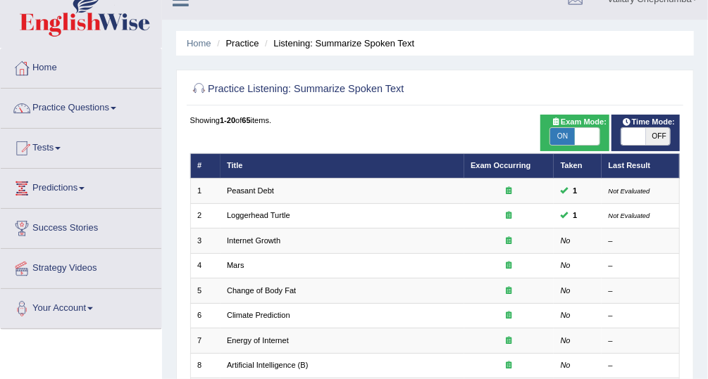
scroll to position [21, 0]
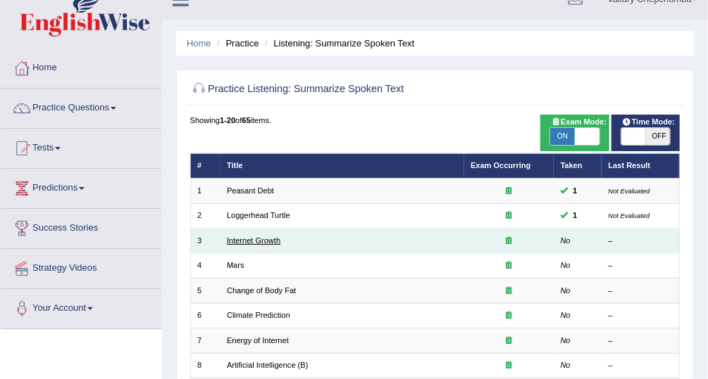
click at [246, 244] on link "Internet Growth" at bounding box center [254, 241] width 54 height 8
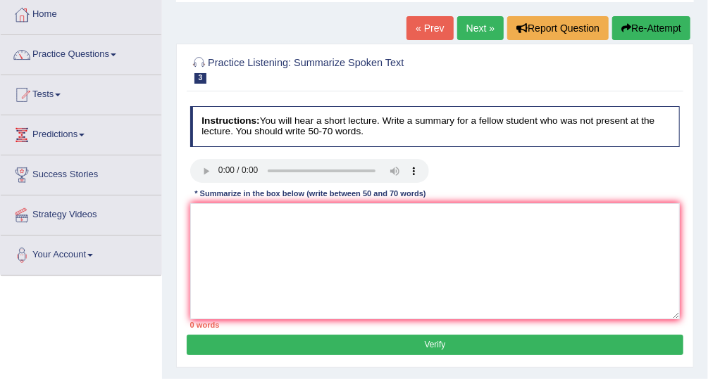
scroll to position [90, 0]
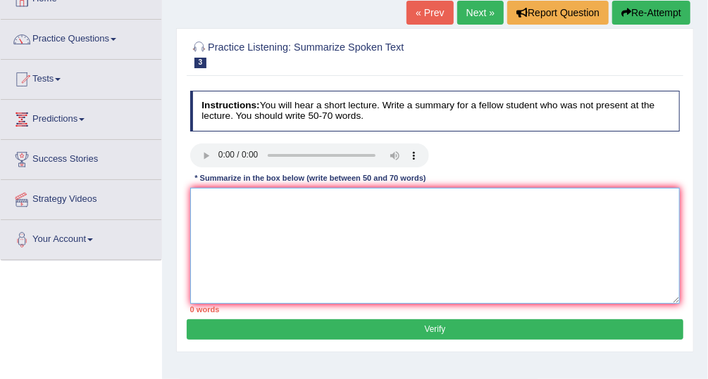
click at [212, 206] on textarea at bounding box center [435, 246] width 490 height 116
click at [65, 331] on div "Toggle navigation Home Practice Questions Speaking Practice Read Aloud Repeat S…" at bounding box center [354, 276] width 708 height 732
click at [330, 215] on textarea at bounding box center [435, 246] width 490 height 116
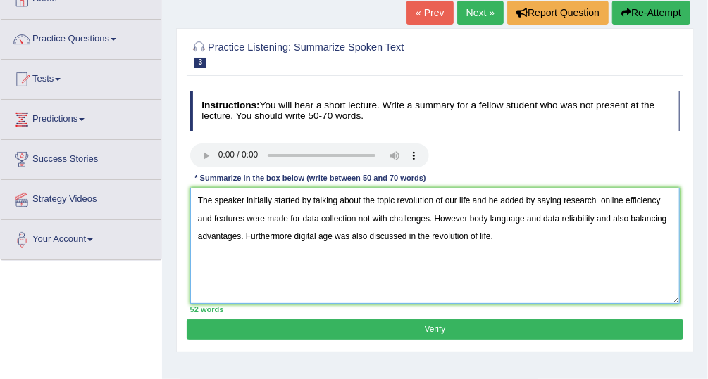
type textarea "The speaker initially started by talking about the topic revolution of our life…"
click at [403, 330] on button "Verify" at bounding box center [435, 330] width 496 height 20
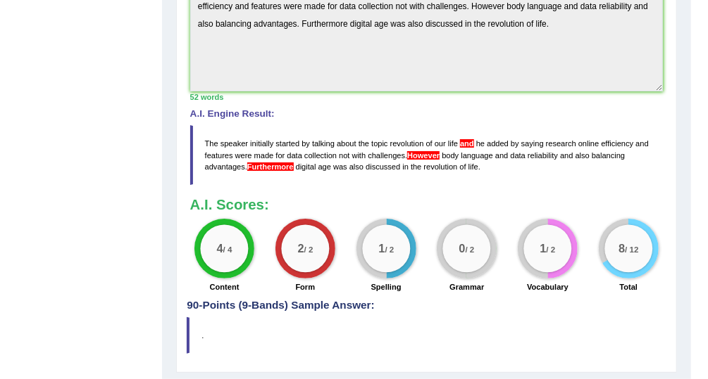
scroll to position [434, 0]
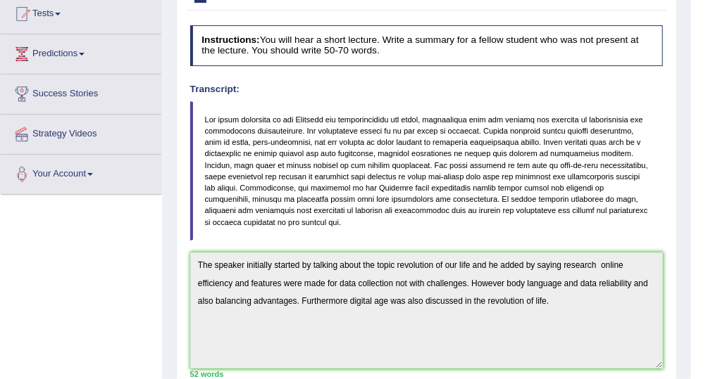
scroll to position [155, 0]
